Goal: Navigation & Orientation: Find specific page/section

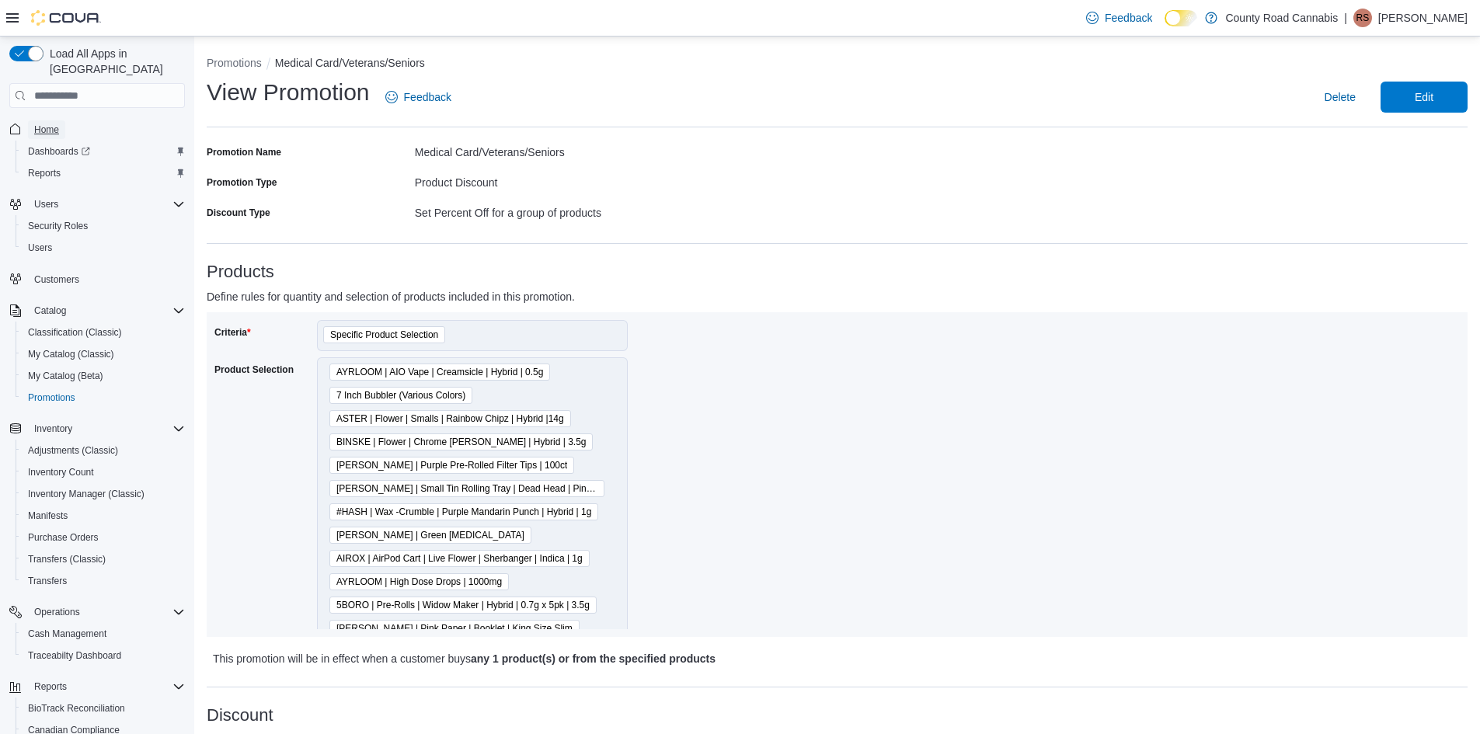
click at [49, 124] on span "Home" at bounding box center [46, 130] width 25 height 12
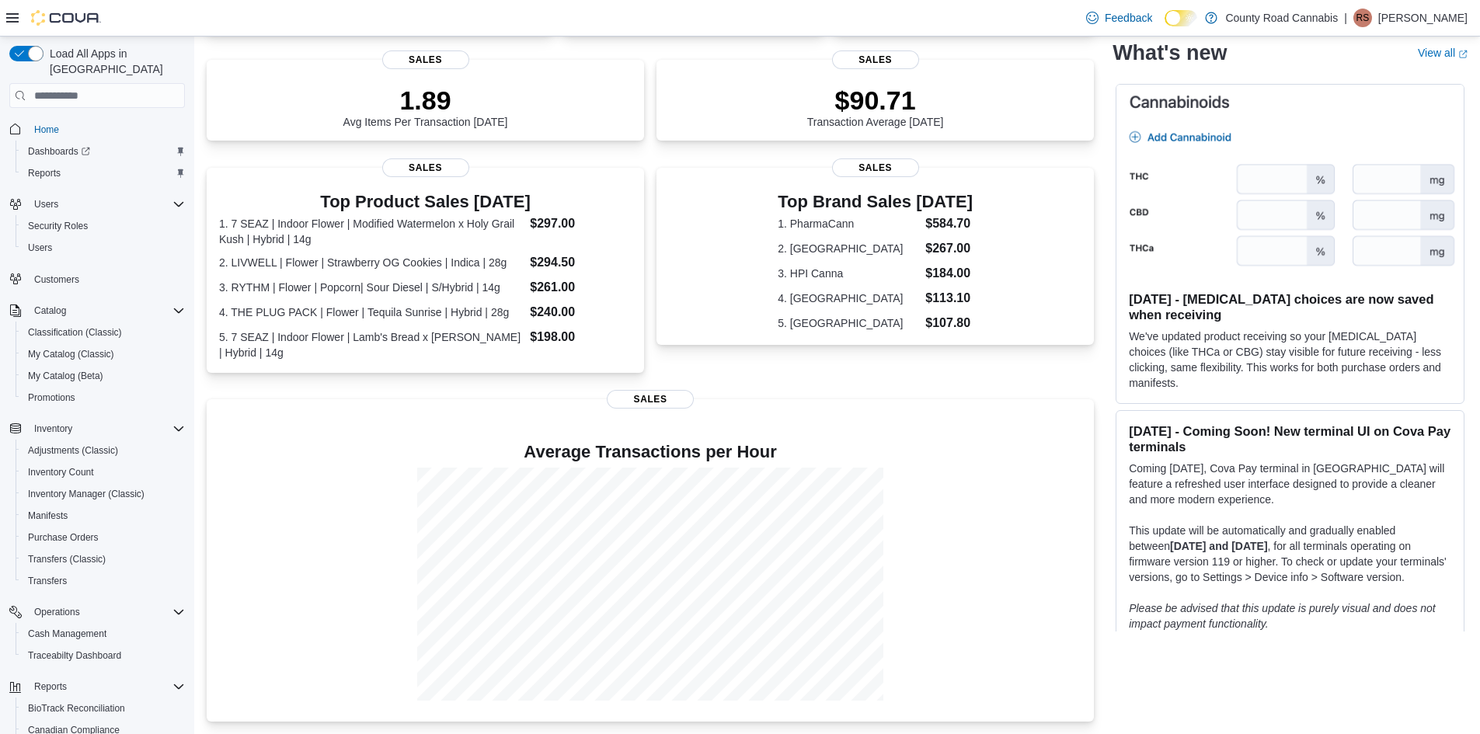
scroll to position [136, 0]
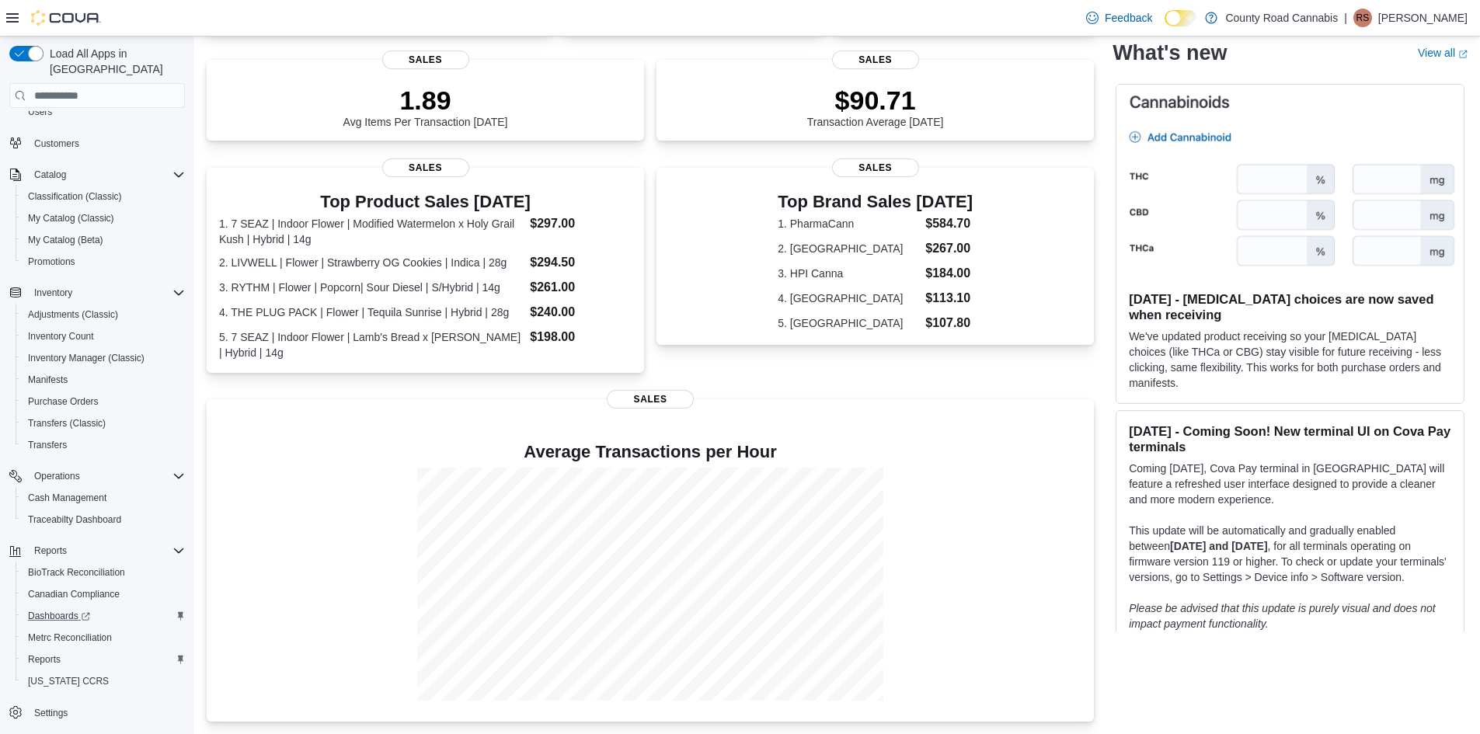
click at [134, 607] on div "Dashboards" at bounding box center [103, 616] width 163 height 19
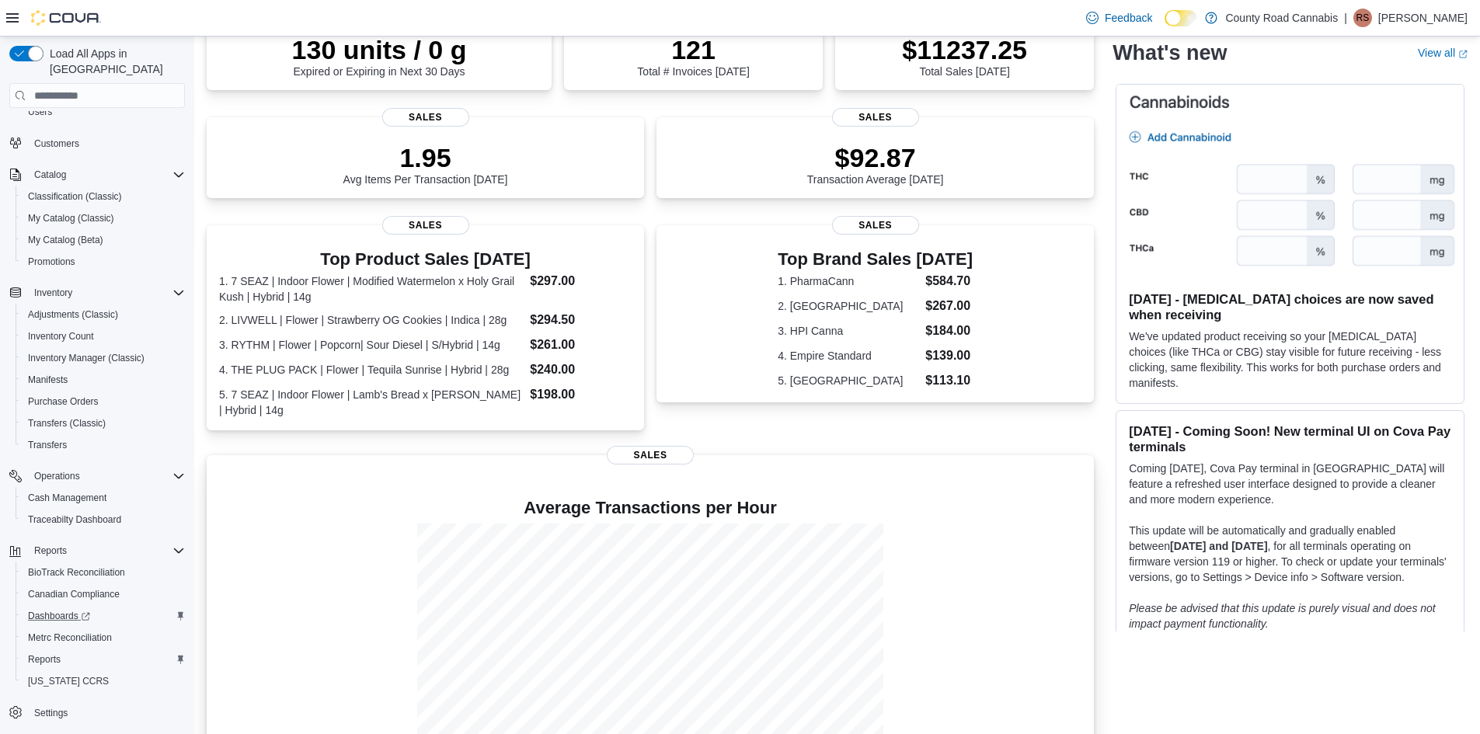
scroll to position [336, 0]
